Goal: Task Accomplishment & Management: Manage account settings

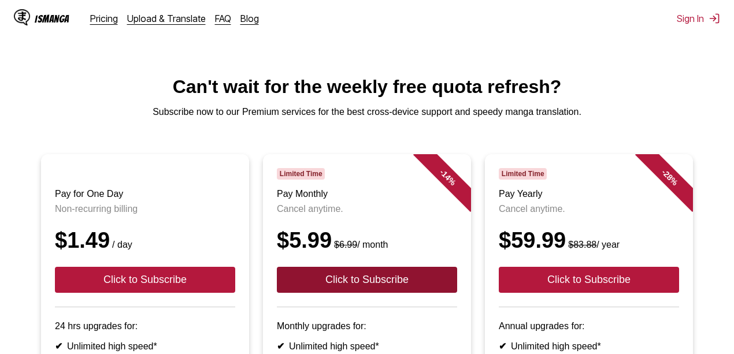
click at [317, 287] on button "Click to Subscribe" at bounding box center [367, 280] width 180 height 26
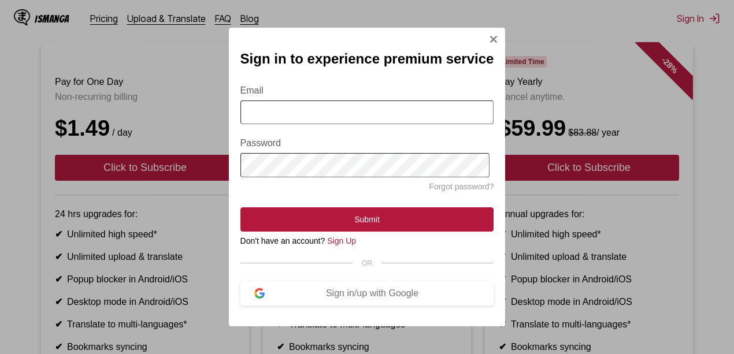
scroll to position [116, 0]
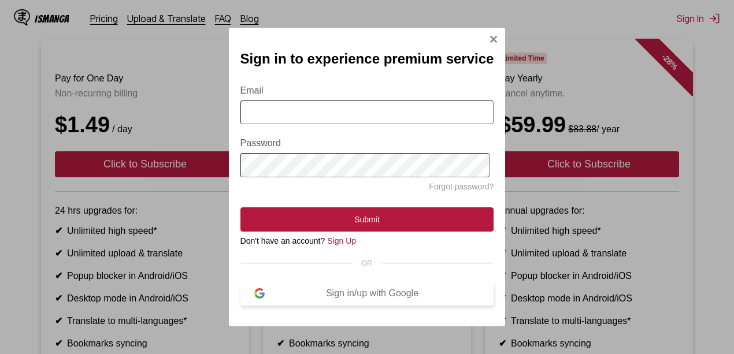
click at [327, 297] on div "Sign in/up with Google" at bounding box center [373, 293] width 216 height 10
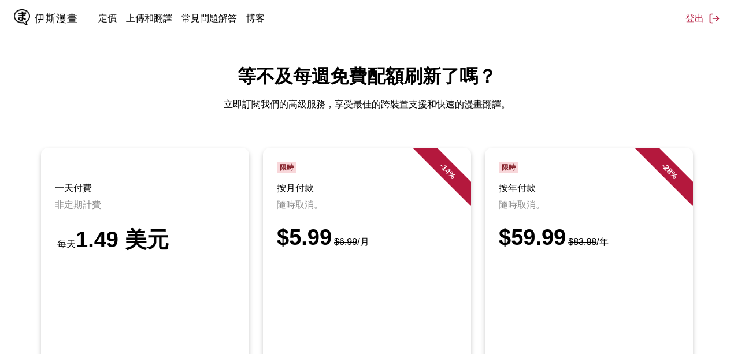
scroll to position [0, 0]
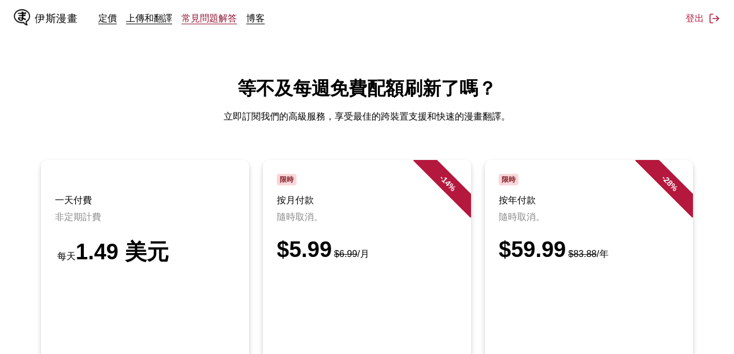
click at [194, 18] on font "常見問題解答" at bounding box center [209, 18] width 55 height 12
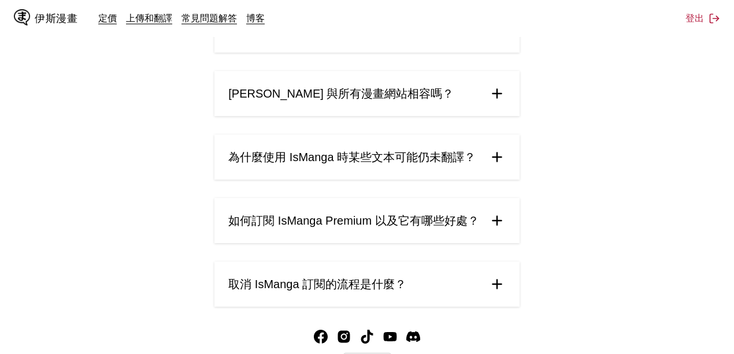
scroll to position [627, 0]
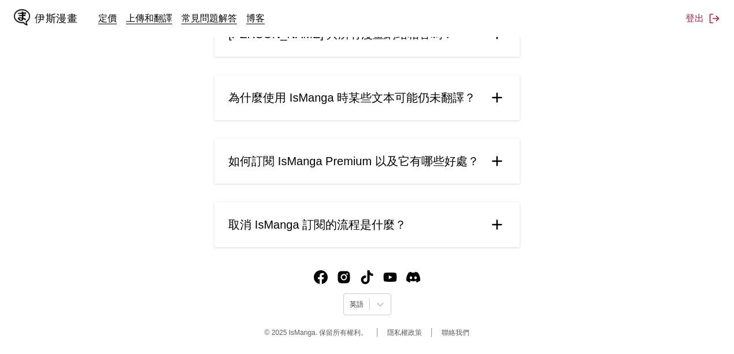
click at [54, 21] on font "伊斯漫畫" at bounding box center [56, 18] width 43 height 11
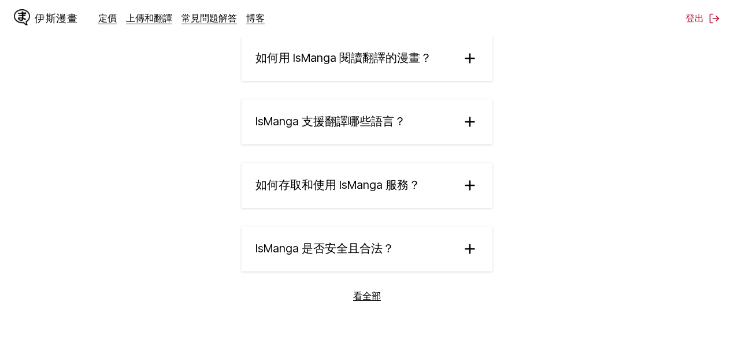
scroll to position [2059, 0]
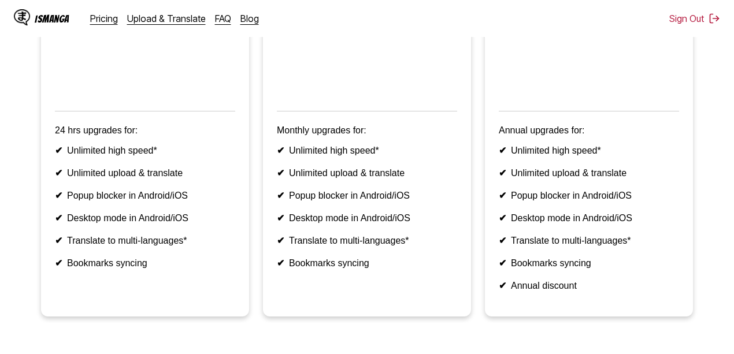
scroll to position [143, 0]
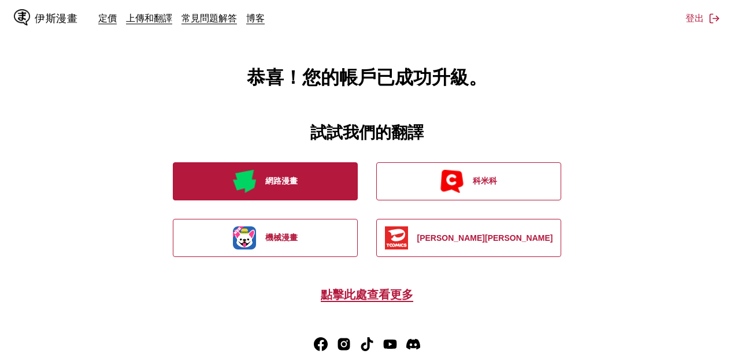
click at [319, 177] on button "網路漫畫" at bounding box center [265, 181] width 185 height 38
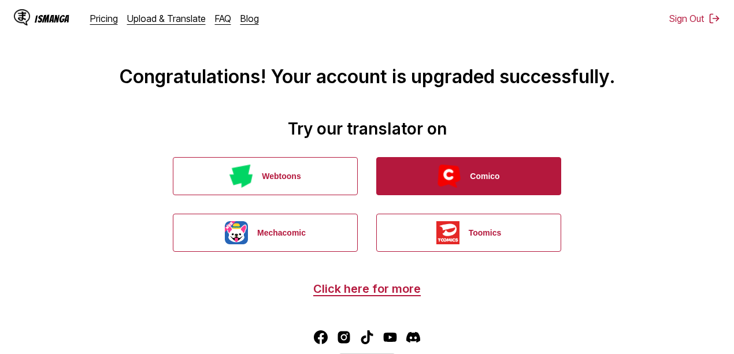
click at [417, 183] on button "Comico" at bounding box center [468, 176] width 185 height 38
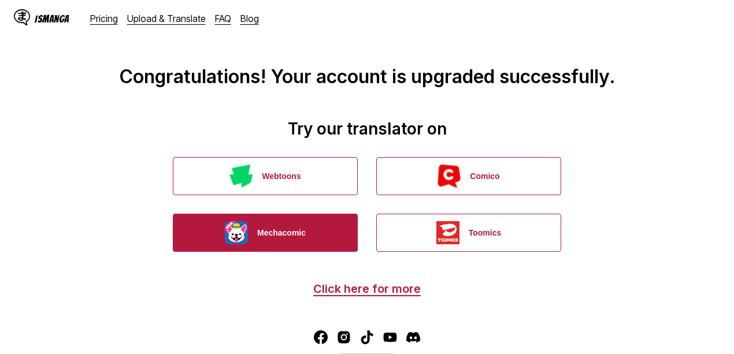
click at [242, 227] on img "button" at bounding box center [236, 232] width 23 height 23
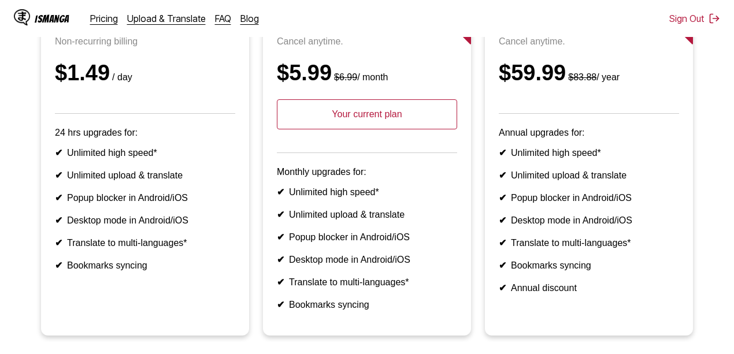
scroll to position [38, 0]
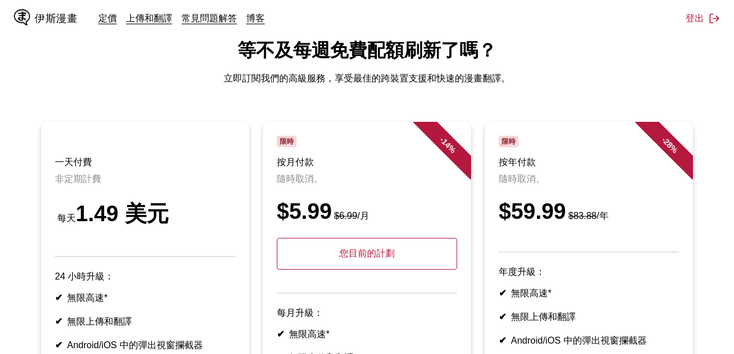
click at [375, 253] on font "您目前的計劃" at bounding box center [366, 254] width 55 height 10
click at [197, 20] on font "常見問題解答" at bounding box center [209, 18] width 55 height 12
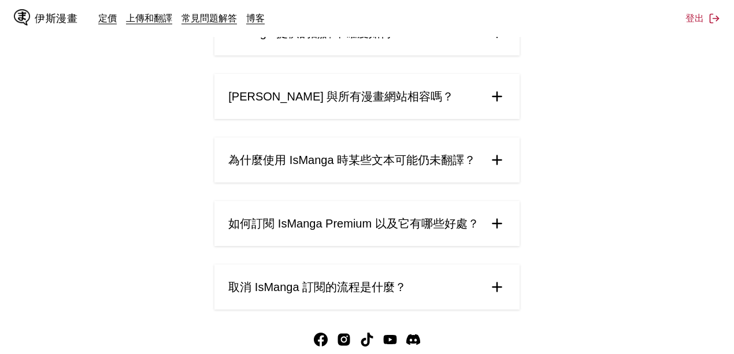
scroll to position [616, 0]
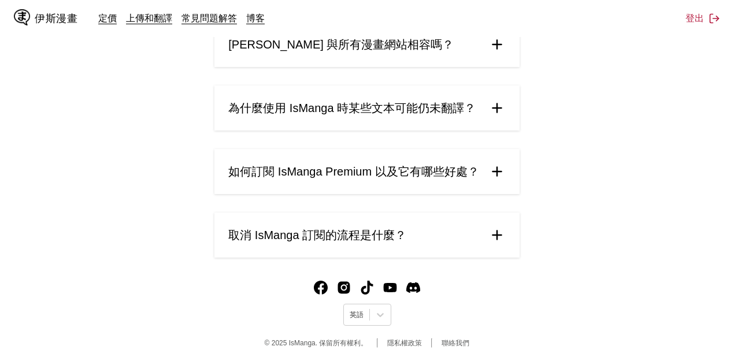
click at [314, 221] on summary "取消 IsManga 訂閱的流程是什麼？" at bounding box center [366, 235] width 305 height 45
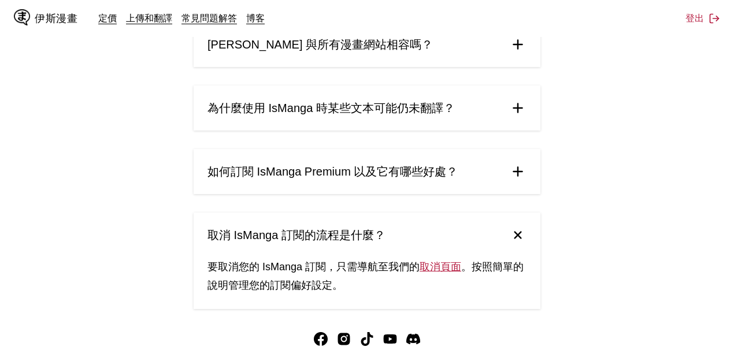
click at [442, 269] on font "取消頁面" at bounding box center [441, 267] width 42 height 12
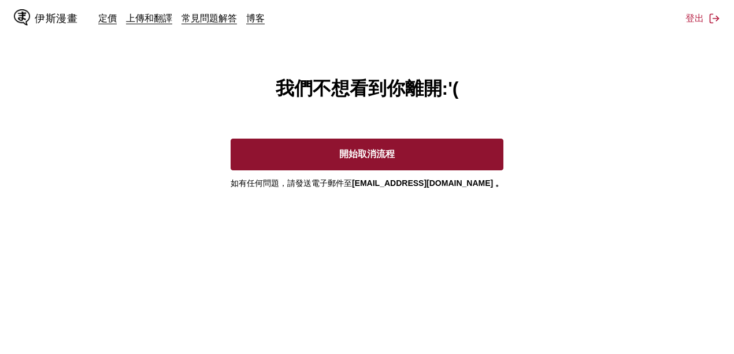
click at [353, 149] on font "開始取消流程" at bounding box center [366, 154] width 55 height 10
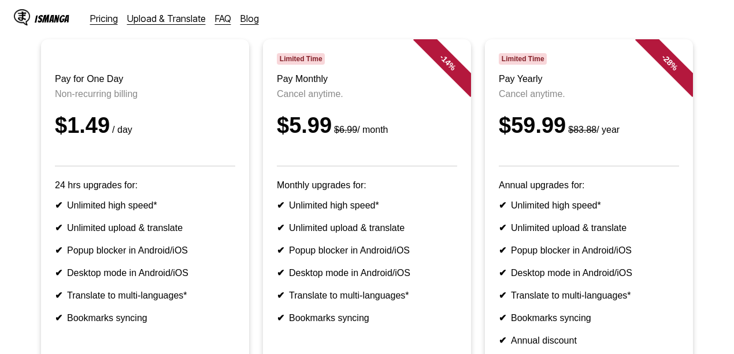
scroll to position [116, 0]
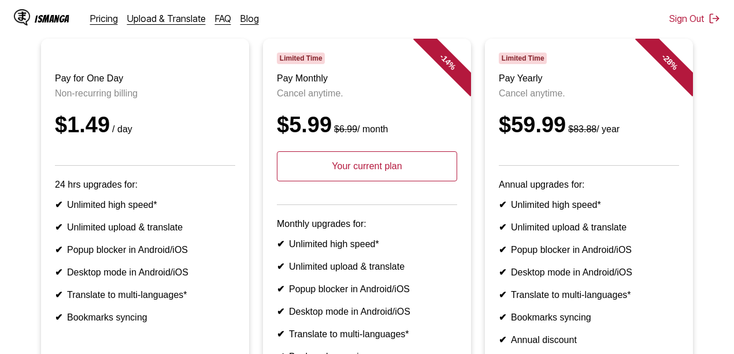
click at [395, 179] on p "Your current plan" at bounding box center [367, 166] width 180 height 30
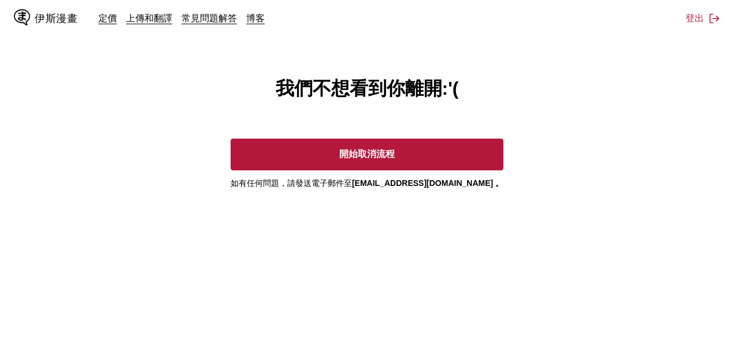
click at [419, 249] on main "我們不想看到你離開:'( 開始取消流程 如有任何問題， 請發送電子郵件至 [EMAIL_ADDRESS][DOMAIN_NAME] 。" at bounding box center [367, 235] width 734 height 319
